Goal: Task Accomplishment & Management: Manage account settings

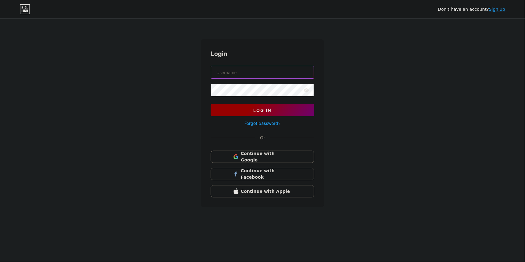
type input "[EMAIL_ADDRESS][DOMAIN_NAME]"
click at [261, 107] on button "Log In" at bounding box center [262, 110] width 103 height 12
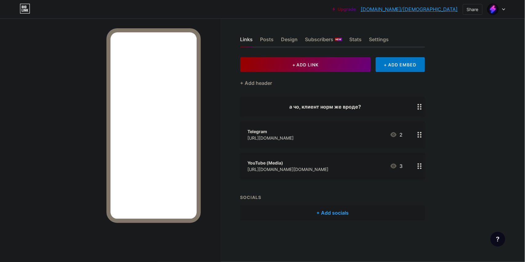
click at [503, 7] on div at bounding box center [497, 9] width 18 height 11
click at [290, 35] on div "Links Posts Design Subscribers NEW Stats Settings" at bounding box center [333, 37] width 185 height 22
click at [291, 39] on div "Design" at bounding box center [289, 41] width 17 height 11
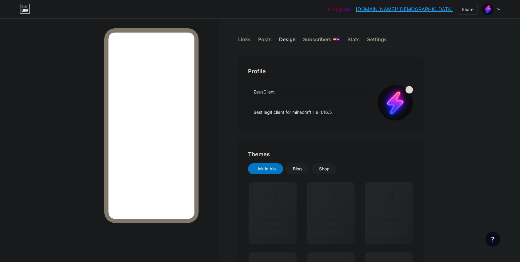
scroll to position [137, 0]
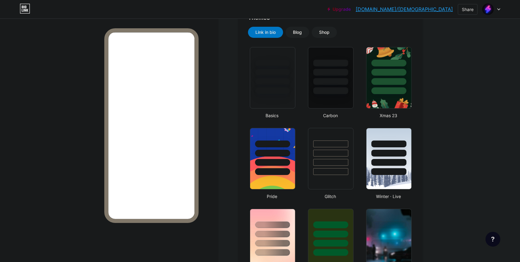
type input "#000000"
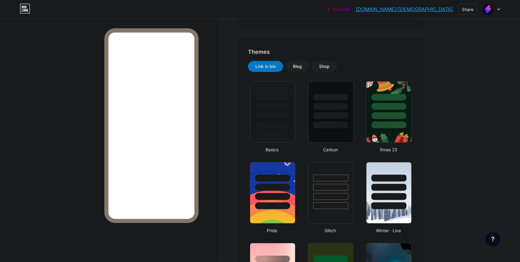
scroll to position [0, 0]
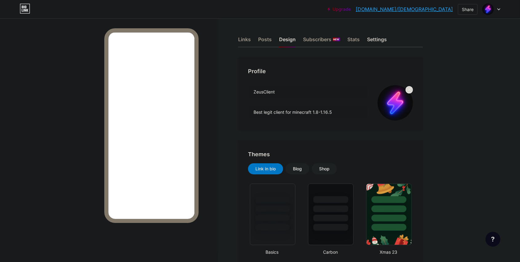
click at [381, 38] on div "Settings" at bounding box center [377, 41] width 20 height 11
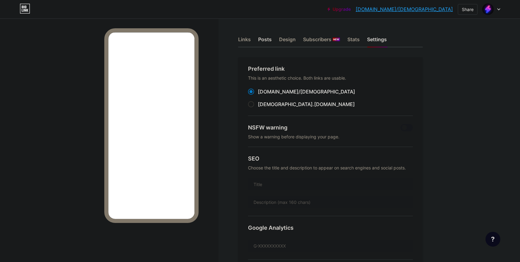
click at [272, 37] on div "Posts" at bounding box center [265, 41] width 14 height 11
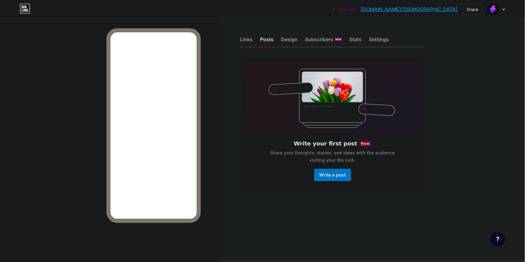
click at [494, 14] on img at bounding box center [494, 9] width 12 height 12
click at [459, 53] on div "+ Add a new page" at bounding box center [467, 53] width 69 height 6
